Goal: Information Seeking & Learning: Compare options

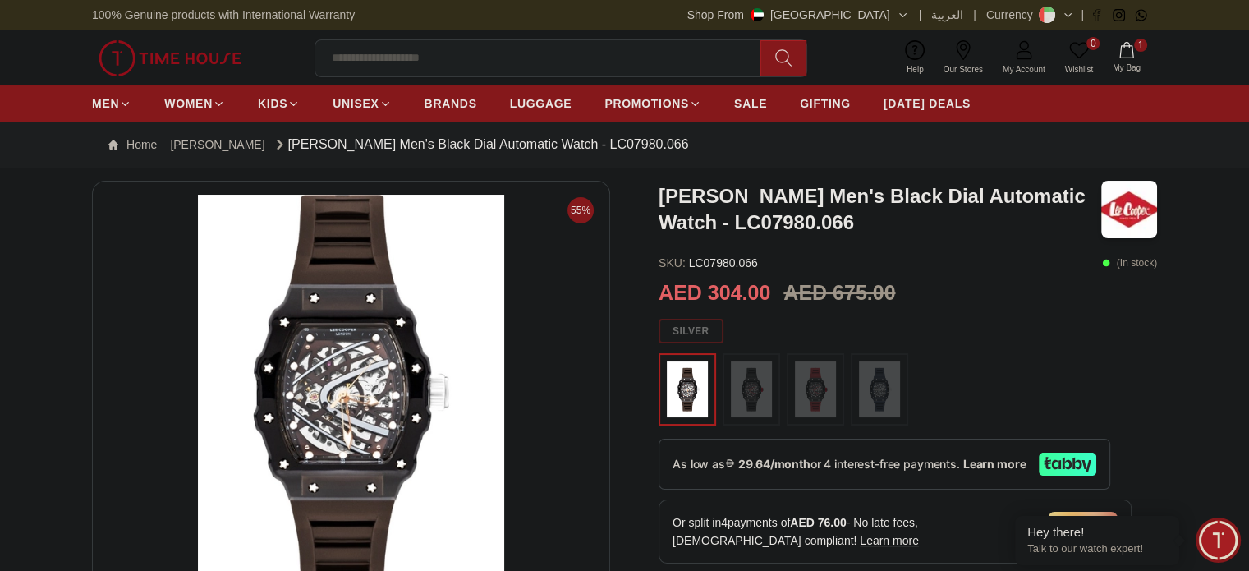
click at [340, 406] on img at bounding box center [351, 392] width 490 height 394
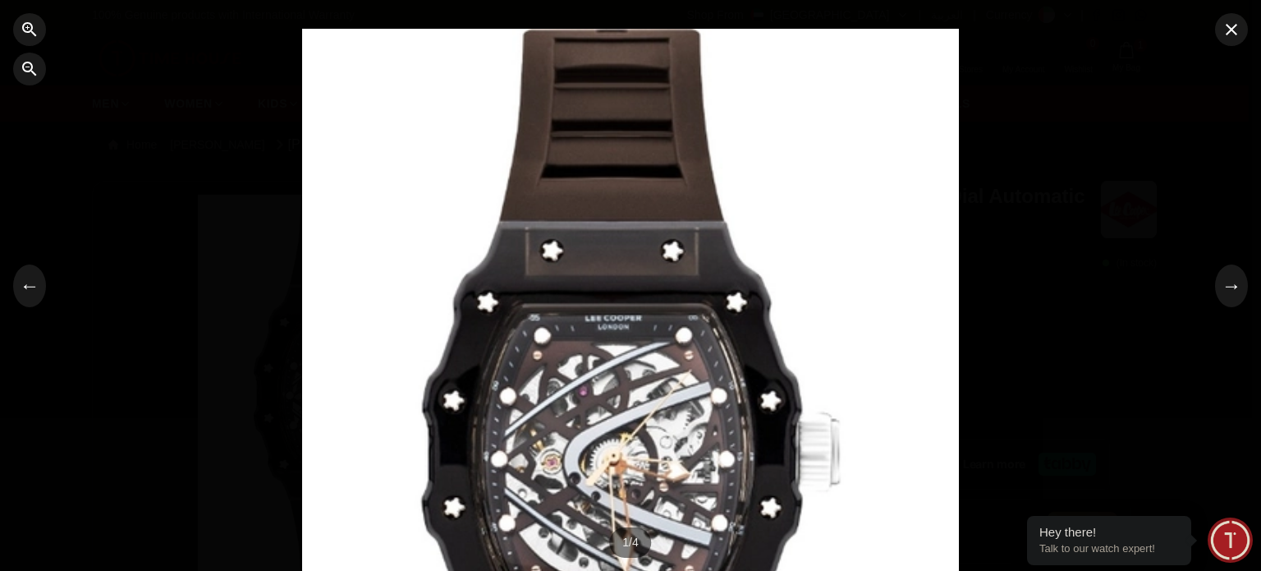
click at [204, 477] on div at bounding box center [630, 285] width 1261 height 571
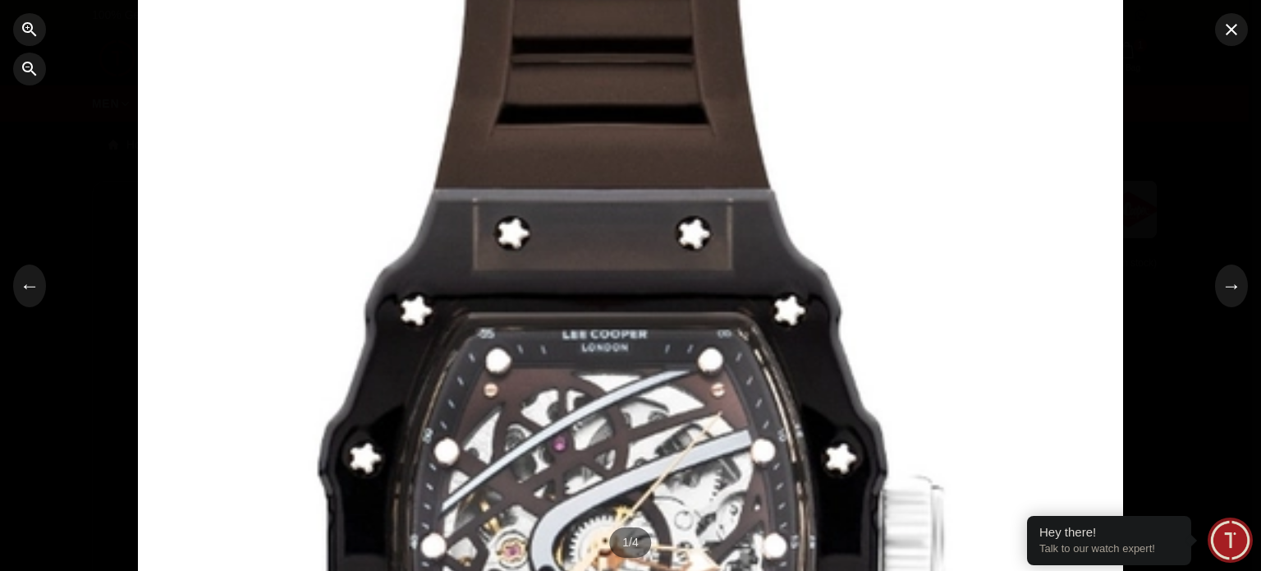
click at [205, 216] on div at bounding box center [630, 285] width 985 height 770
click at [575, 278] on div at bounding box center [630, 285] width 985 height 770
click at [1231, 38] on icon "button" at bounding box center [1232, 30] width 20 height 20
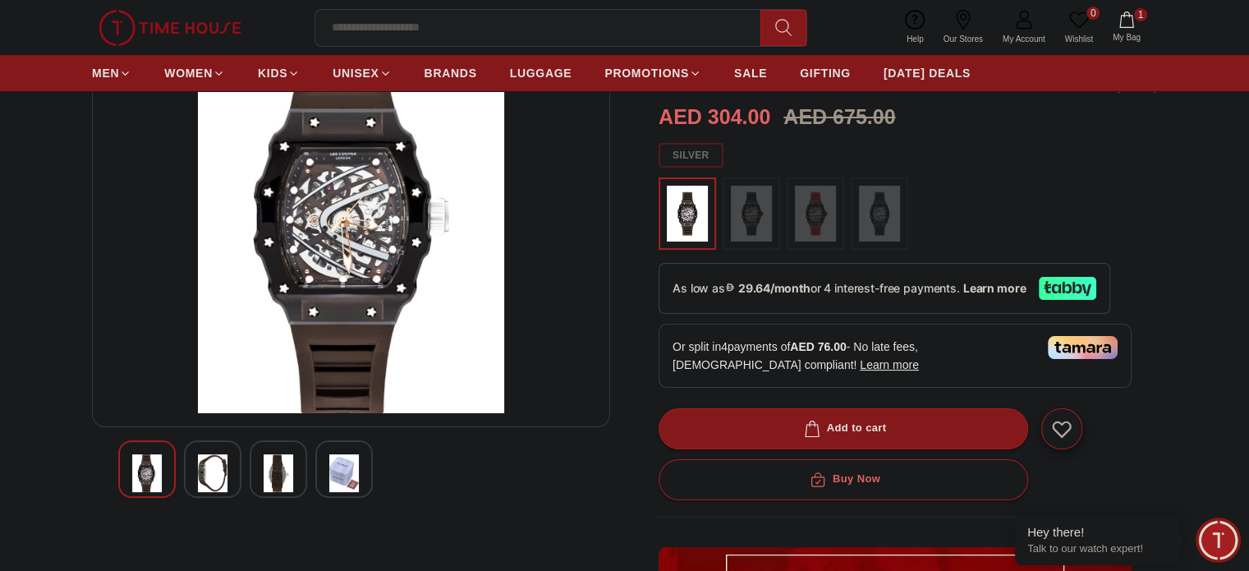
scroll to position [177, 0]
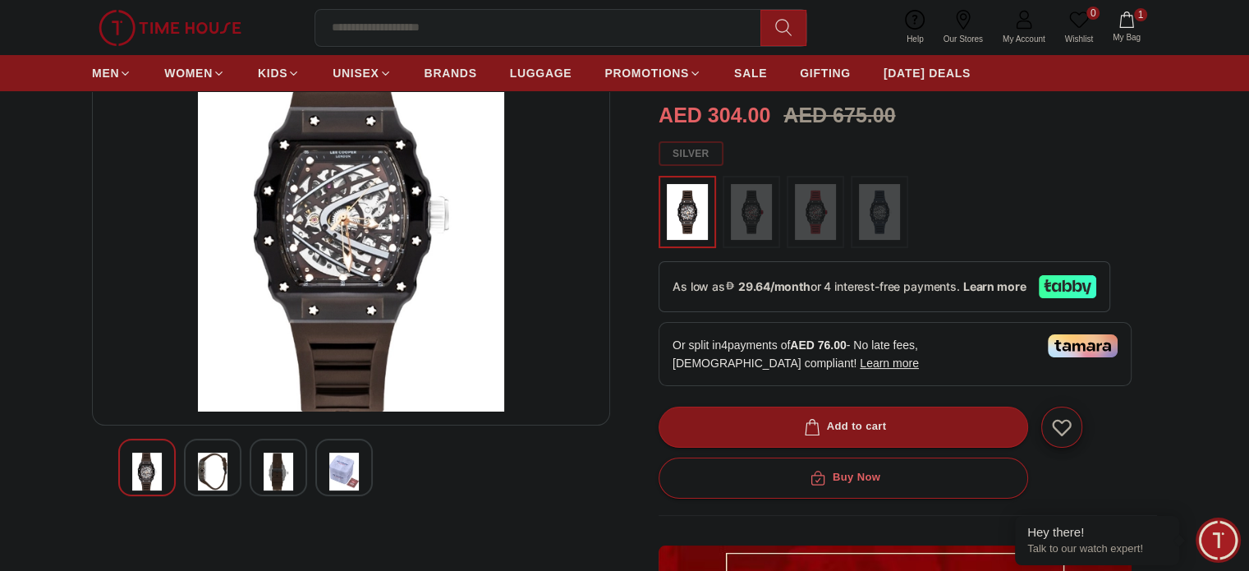
click at [752, 211] on img at bounding box center [751, 212] width 41 height 56
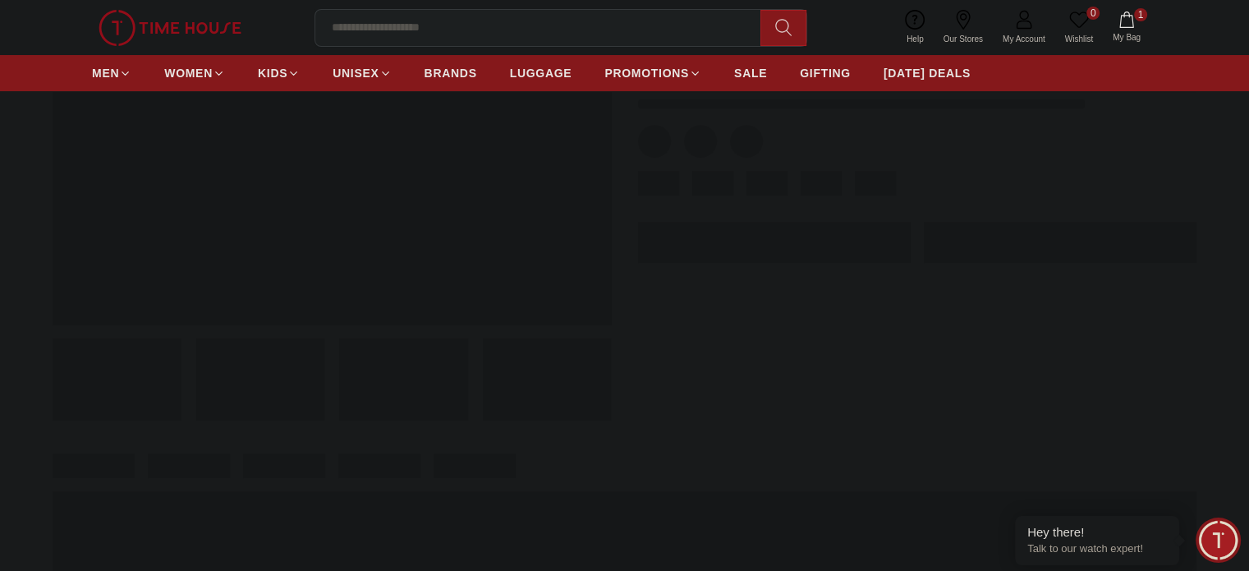
click at [809, 222] on span at bounding box center [774, 242] width 273 height 41
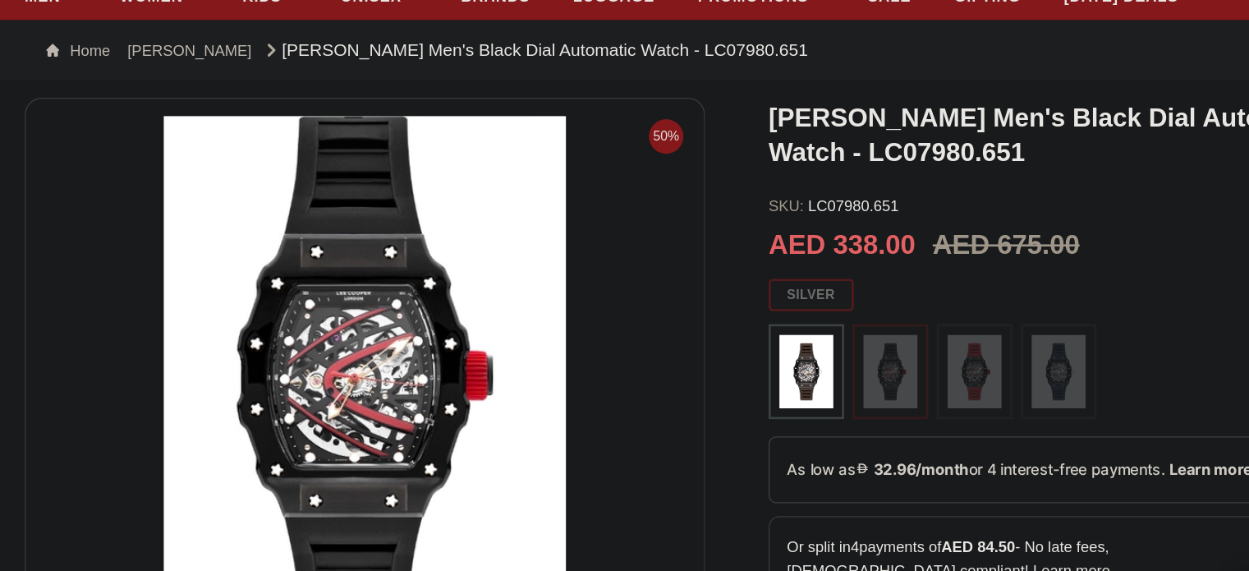
scroll to position [26, 0]
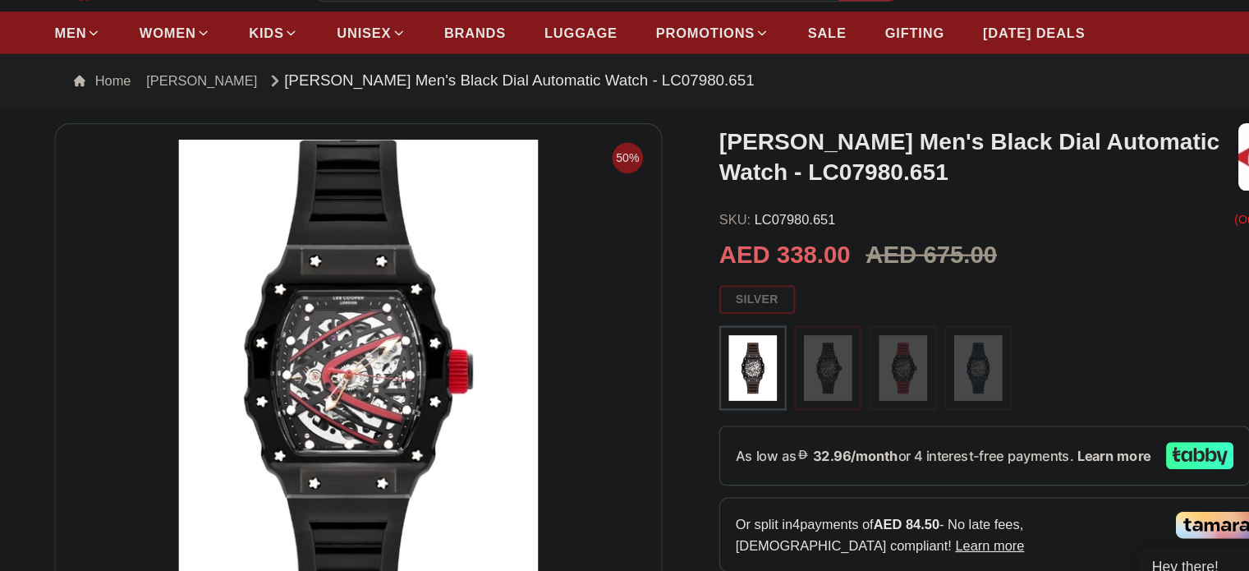
click at [752, 369] on img at bounding box center [751, 363] width 41 height 56
click at [817, 359] on img at bounding box center [815, 363] width 41 height 56
click at [863, 362] on img at bounding box center [879, 363] width 41 height 56
click at [878, 362] on img at bounding box center [879, 363] width 41 height 56
click at [855, 370] on div at bounding box center [879, 363] width 57 height 72
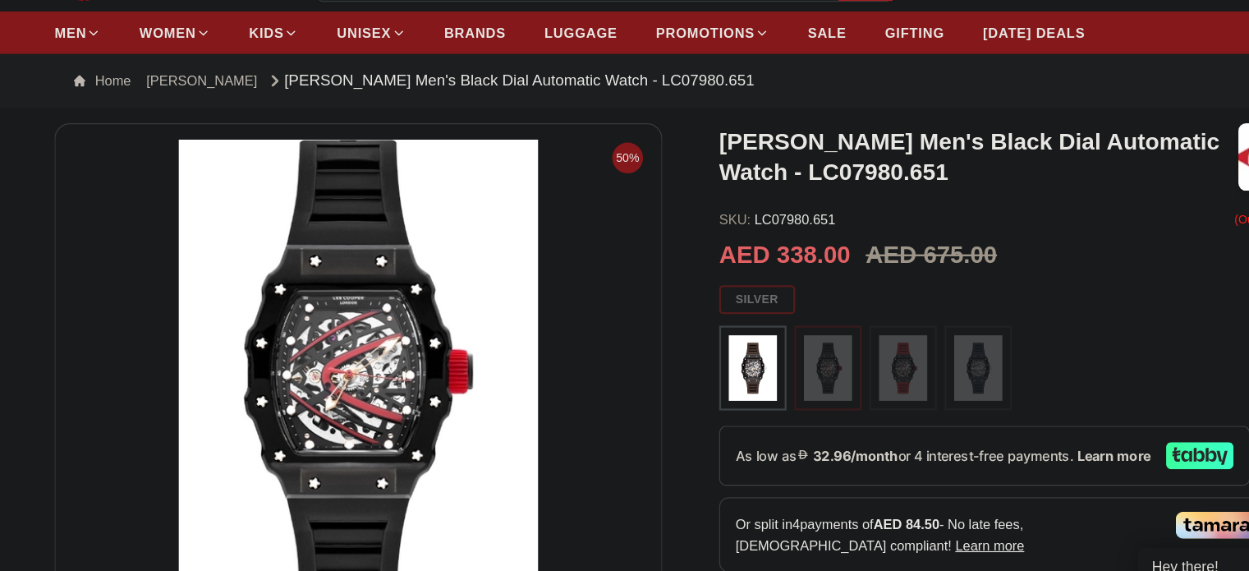
click at [781, 351] on div at bounding box center [907, 363] width 498 height 72
click at [863, 365] on img at bounding box center [879, 363] width 41 height 56
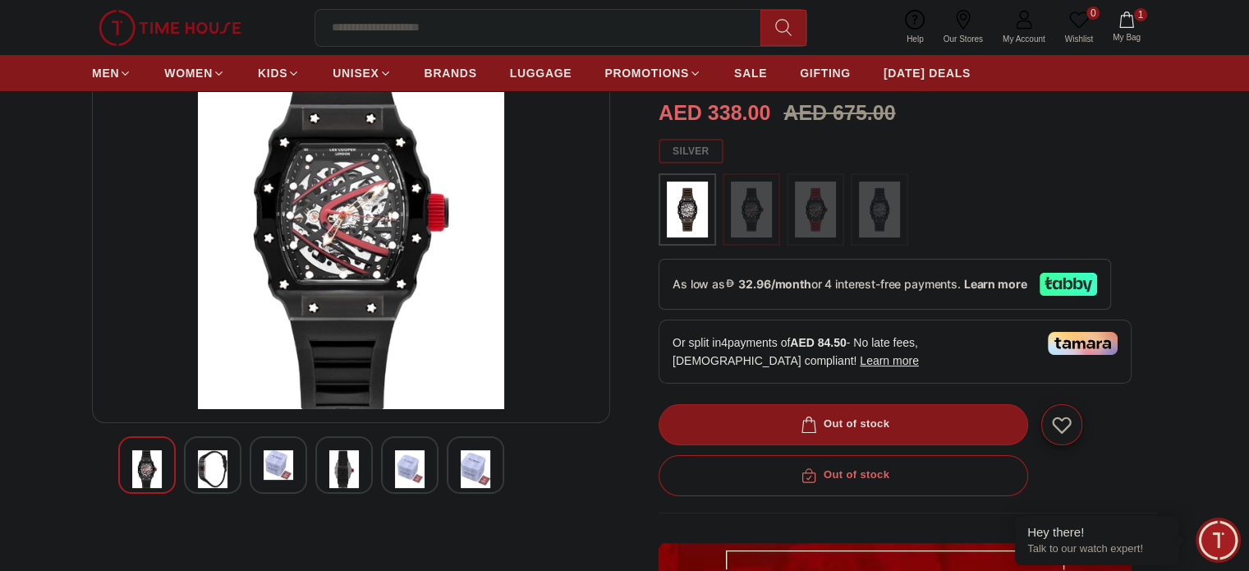
scroll to position [183, 0]
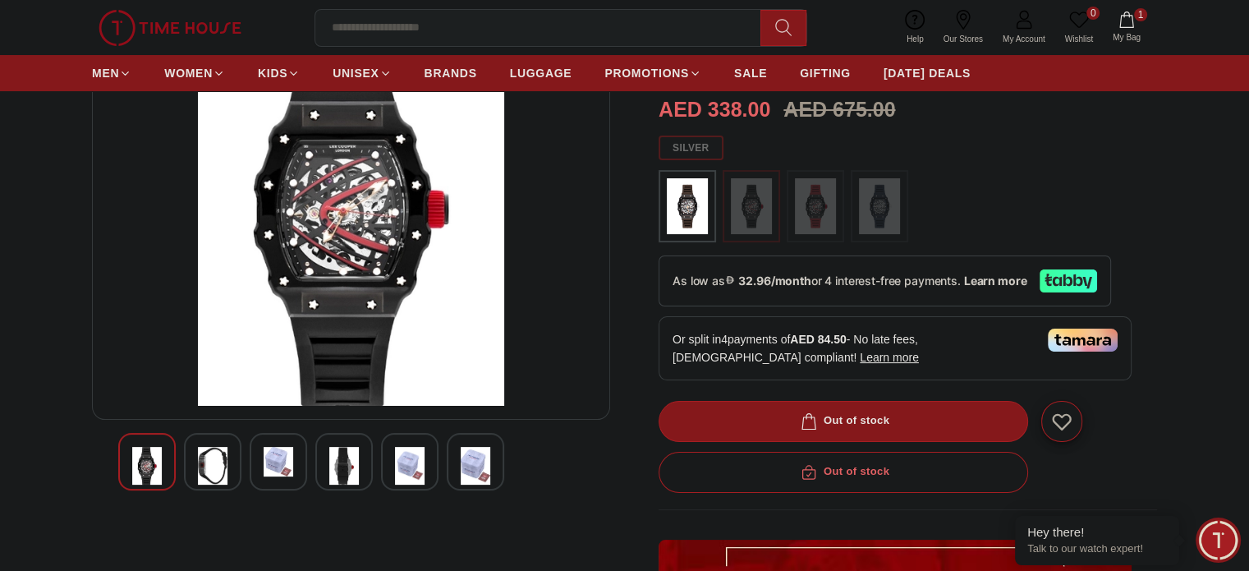
click at [879, 192] on img at bounding box center [879, 206] width 41 height 56
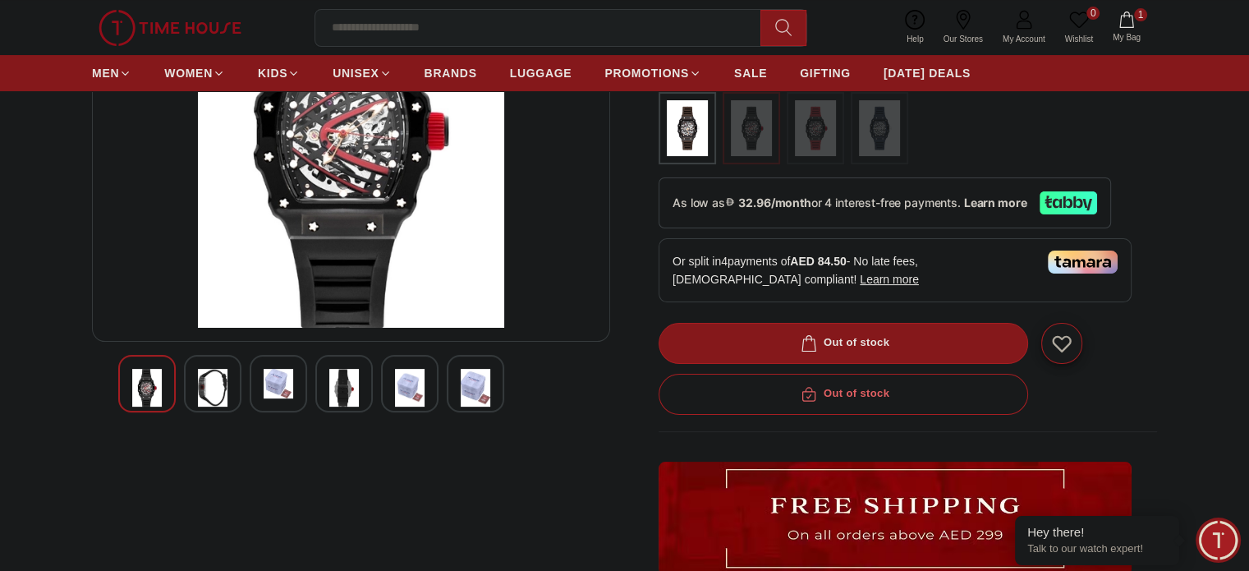
click at [345, 377] on img at bounding box center [344, 388] width 30 height 38
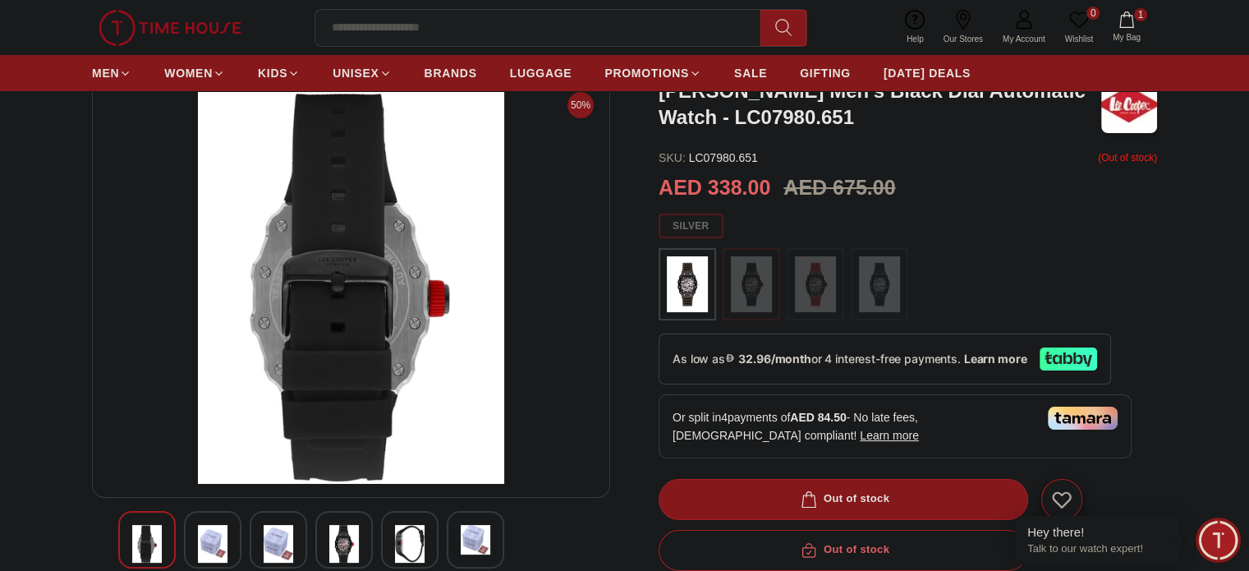
scroll to position [102, 0]
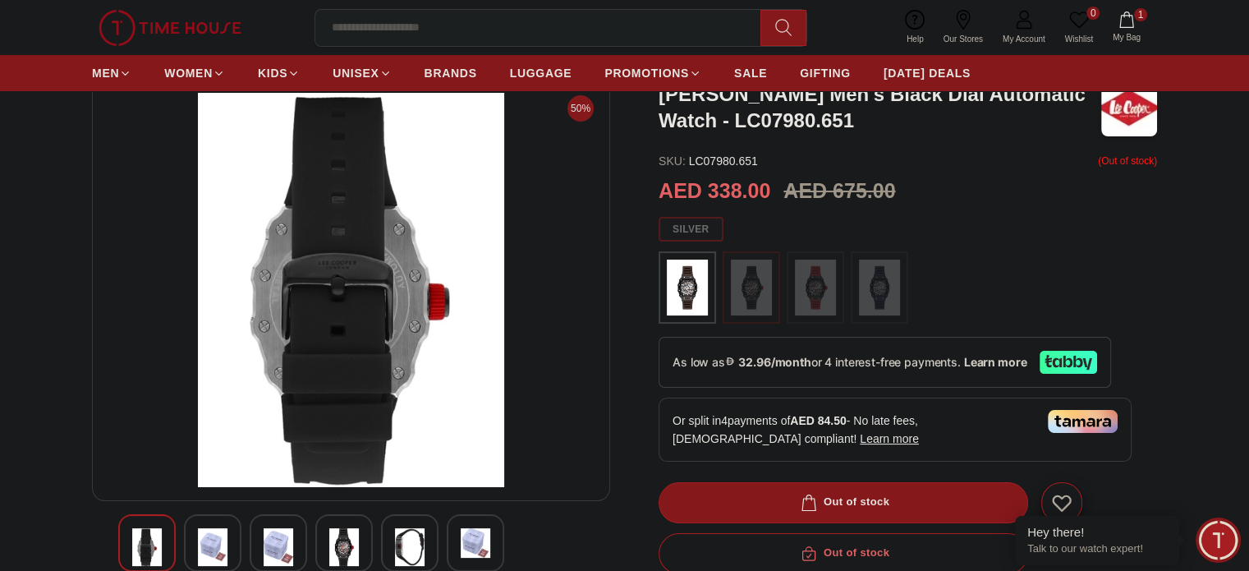
click at [466, 545] on img at bounding box center [476, 543] width 30 height 30
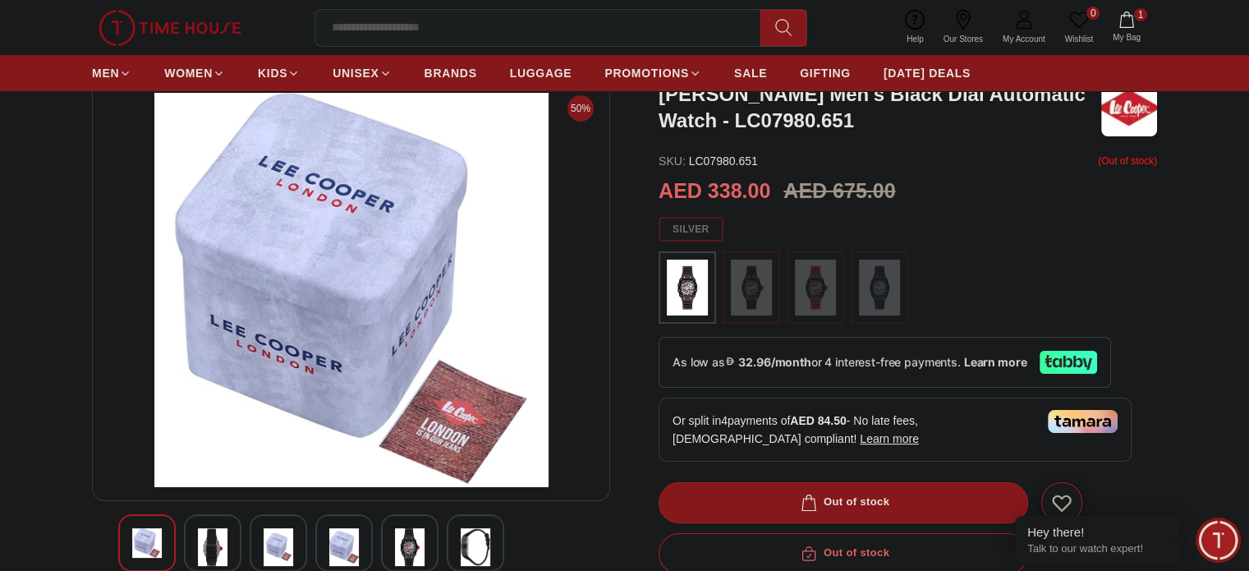
click at [427, 539] on div at bounding box center [409, 542] width 57 height 57
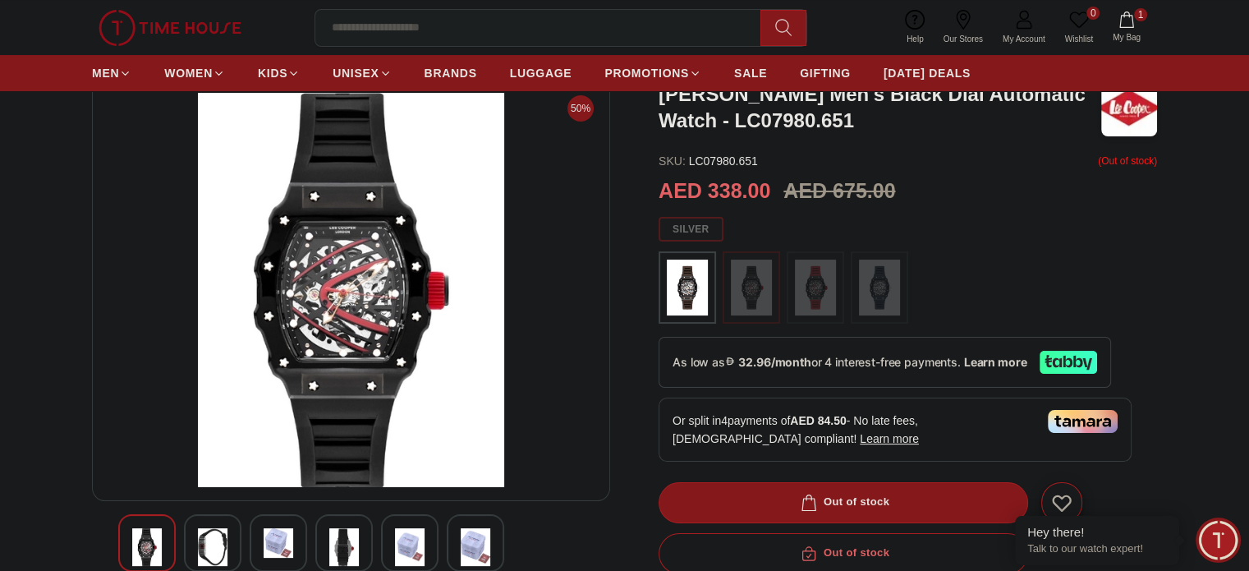
click at [864, 292] on img at bounding box center [879, 287] width 41 height 56
click at [823, 292] on img at bounding box center [815, 287] width 41 height 56
click at [780, 294] on div at bounding box center [907, 287] width 498 height 72
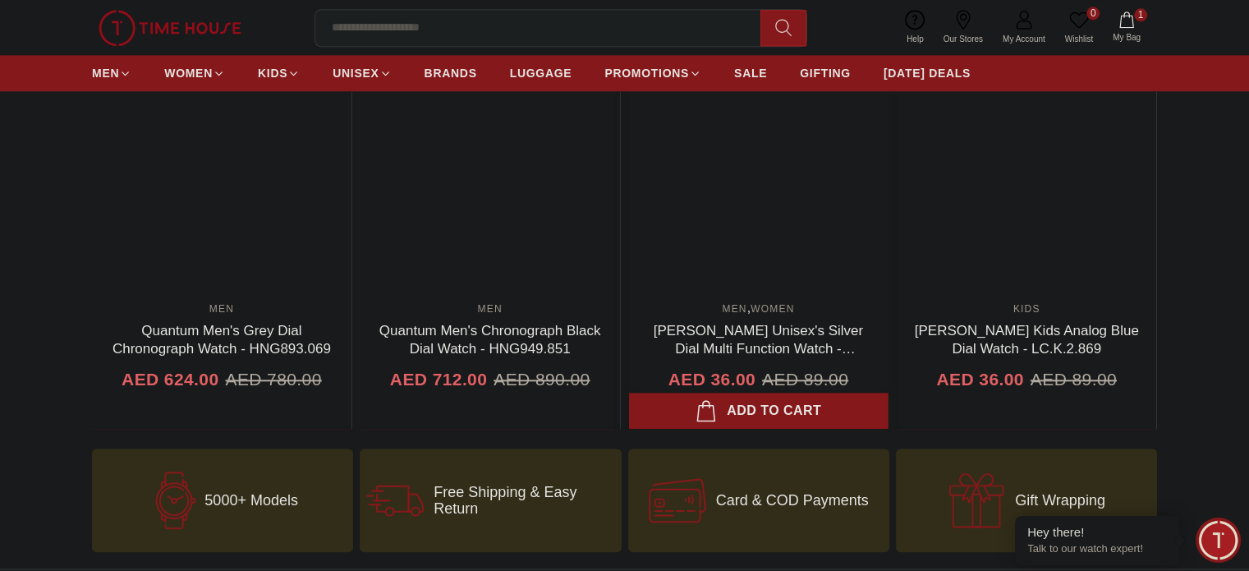
scroll to position [1812, 0]
